Goal: Information Seeking & Learning: Understand process/instructions

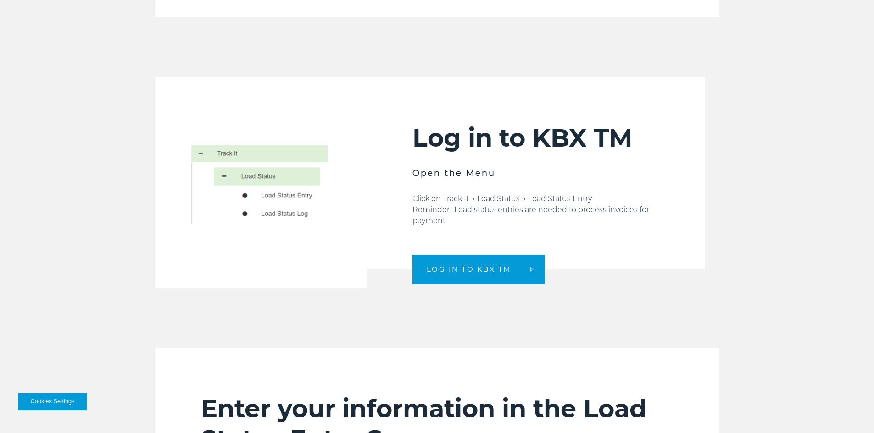
scroll to position [550, 0]
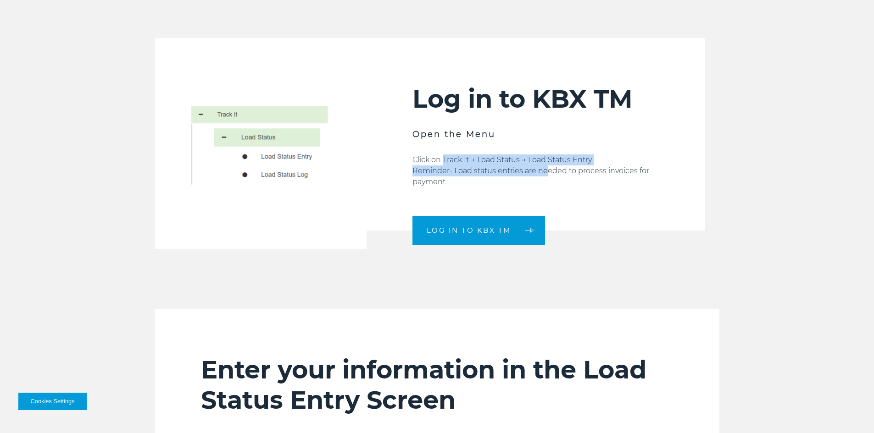
drag, startPoint x: 442, startPoint y: 160, endPoint x: 541, endPoint y: 166, distance: 99.2
click at [541, 166] on p "Click on Track It → Load Status → Load Status Entry Reminder- Load status entri…" at bounding box center [535, 171] width 247 height 33
click at [545, 177] on p "Click on Track It → Load Status → Load Status Entry Reminder- Load status entri…" at bounding box center [535, 171] width 247 height 33
drag, startPoint x: 572, startPoint y: 170, endPoint x: 629, endPoint y: 182, distance: 58.1
click at [629, 177] on p "Click on Track It → Load Status → Load Status Entry Reminder- Load status entri…" at bounding box center [535, 171] width 247 height 33
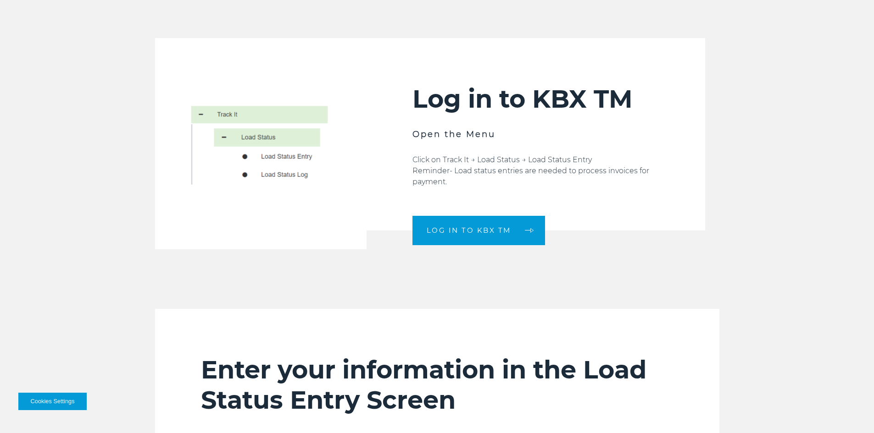
click at [605, 183] on p "Click on Track It → Load Status → Load Status Entry Reminder- Load status entri…" at bounding box center [535, 171] width 247 height 33
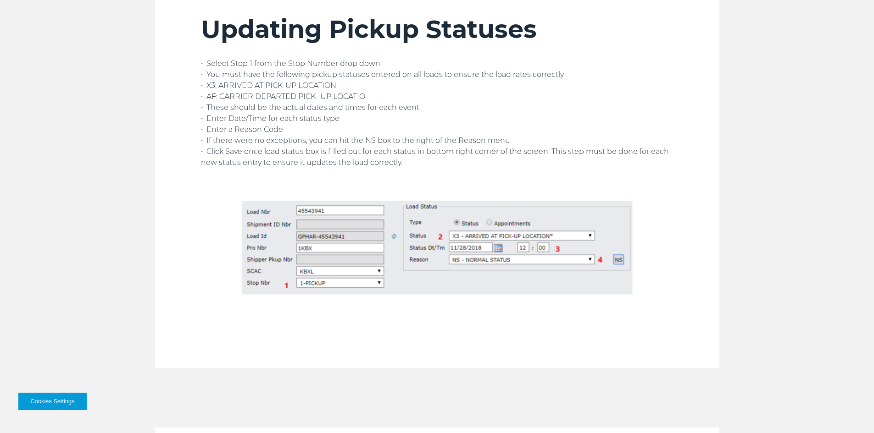
scroll to position [1192, 0]
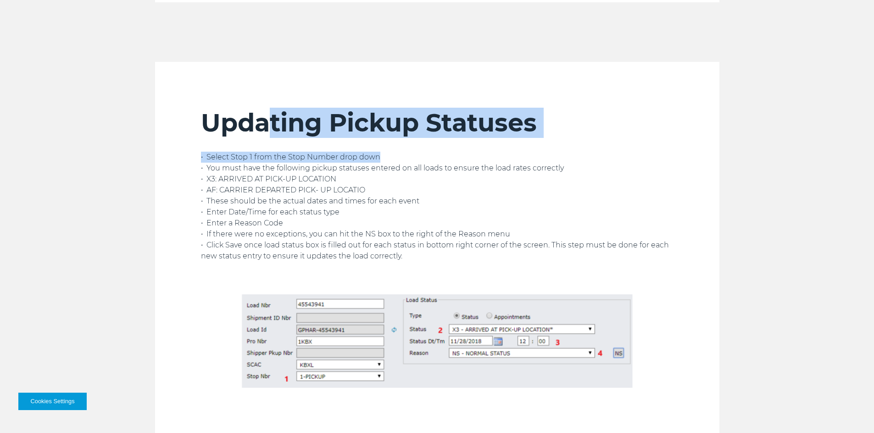
drag, startPoint x: 274, startPoint y: 115, endPoint x: 460, endPoint y: 153, distance: 190.5
click at [459, 150] on div "Updating Pickup Statuses • Select Stop 1 from the Stop Number drop down • You m…" at bounding box center [437, 285] width 472 height 354
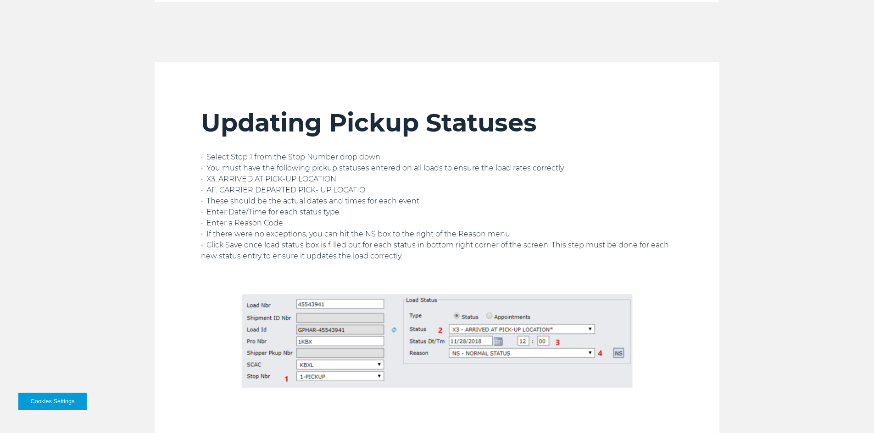
drag, startPoint x: 461, startPoint y: 174, endPoint x: 420, endPoint y: 191, distance: 44.4
click at [460, 174] on p "• Select Stop 1 from the Stop Number drop down • You must have the following pi…" at bounding box center [437, 207] width 472 height 110
drag, startPoint x: 218, startPoint y: 183, endPoint x: 352, endPoint y: 189, distance: 134.5
click at [352, 187] on p "• Select Stop 1 from the Stop Number drop down • You must have the following pi…" at bounding box center [437, 207] width 472 height 110
click at [344, 199] on p "• Select Stop 1 from the Stop Number drop down • You must have the following pi…" at bounding box center [437, 207] width 472 height 110
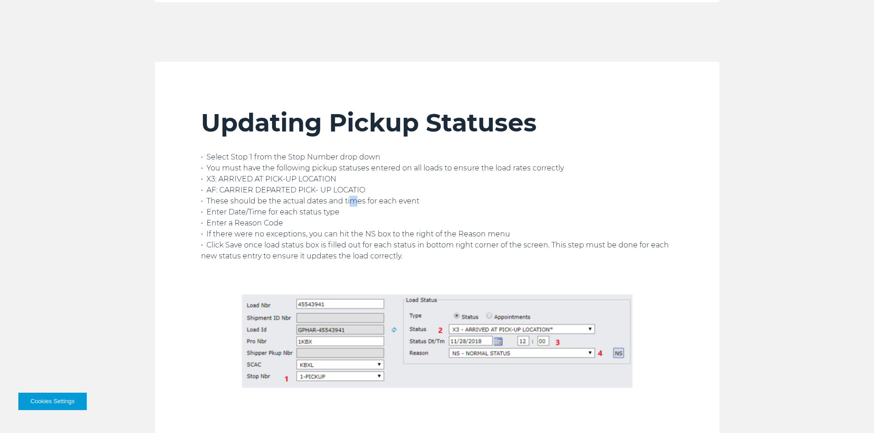
drag, startPoint x: 282, startPoint y: 189, endPoint x: 420, endPoint y: 218, distance: 141.5
click at [420, 211] on p "• Select Stop 1 from the Stop Number drop down • You must have the following pi…" at bounding box center [437, 207] width 472 height 110
click at [420, 219] on p "• Select Stop 1 from the Stop Number drop down • You must have the following pi…" at bounding box center [437, 207] width 472 height 110
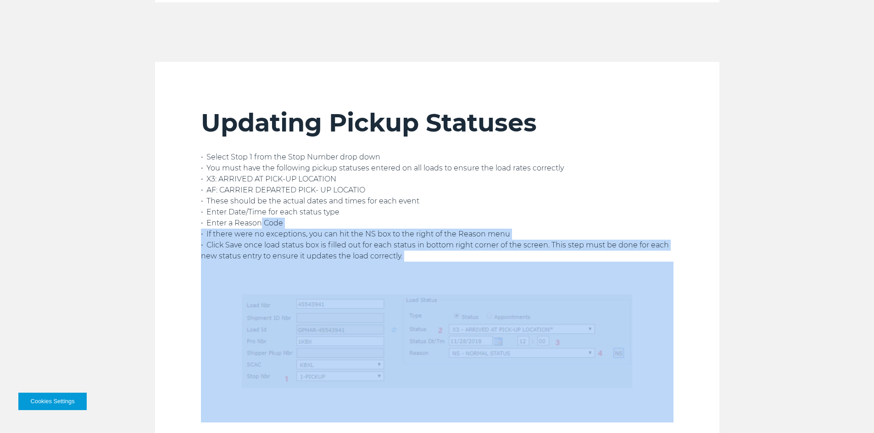
drag, startPoint x: 254, startPoint y: 219, endPoint x: 330, endPoint y: 280, distance: 97.8
click at [330, 280] on div "• Select Stop 1 from the Stop Number drop down • You must have the following pi…" at bounding box center [437, 287] width 472 height 271
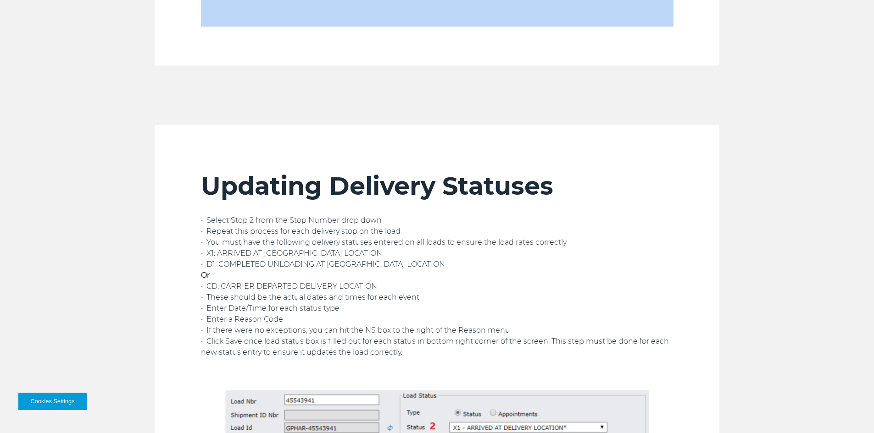
scroll to position [1651, 0]
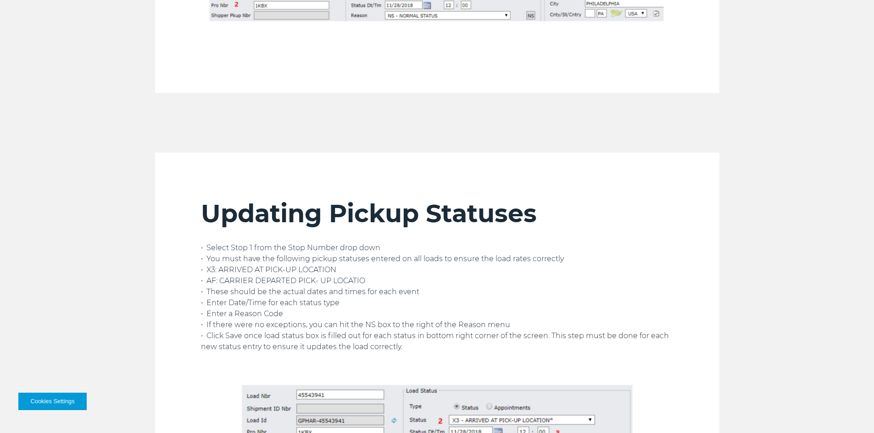
scroll to position [1101, 0]
